Goal: Information Seeking & Learning: Learn about a topic

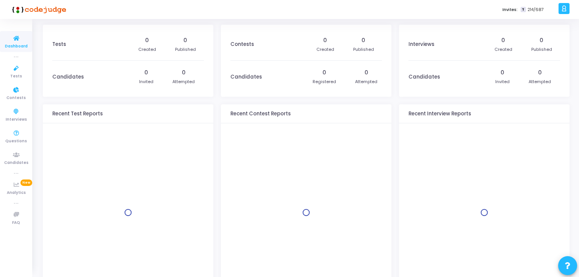
click at [14, 73] on span "Tests" at bounding box center [16, 76] width 12 height 6
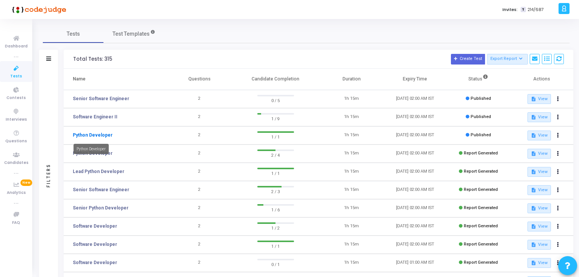
click at [103, 136] on link "Python Developer" at bounding box center [93, 134] width 40 height 7
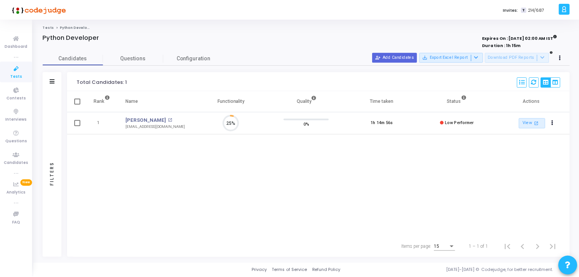
scroll to position [16, 19]
click at [19, 75] on span "Tests" at bounding box center [16, 76] width 12 height 6
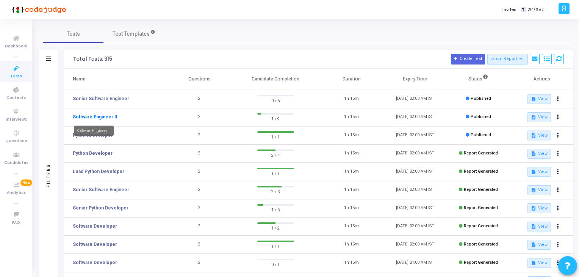
click at [112, 118] on link "Software Engineer II" at bounding box center [95, 116] width 45 height 7
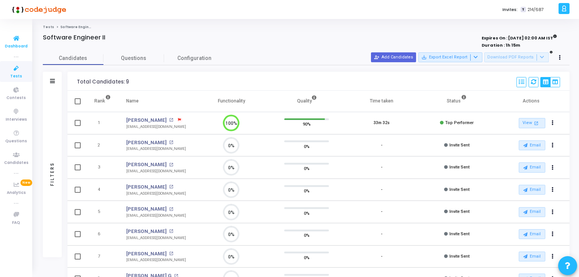
click at [18, 44] on span "Dashboard" at bounding box center [16, 46] width 23 height 6
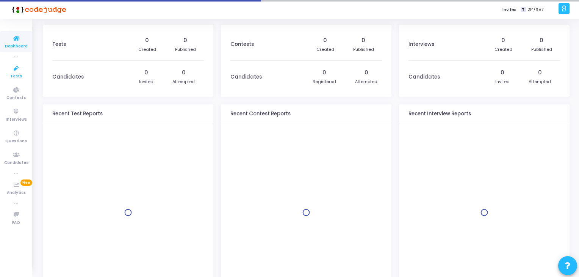
click at [18, 69] on icon at bounding box center [16, 68] width 16 height 9
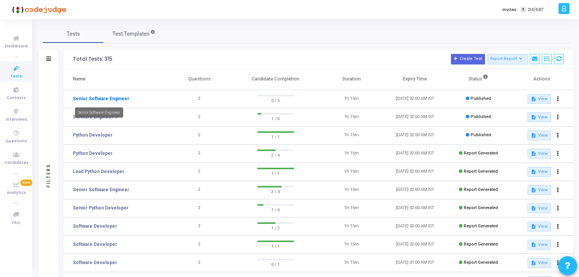
click at [109, 99] on link "Senior Software Engineer" at bounding box center [101, 98] width 56 height 7
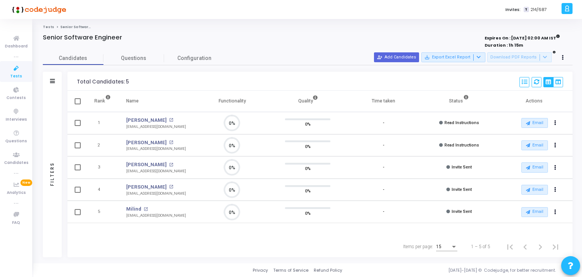
scroll to position [3, 3]
